Goal: Communication & Community: Answer question/provide support

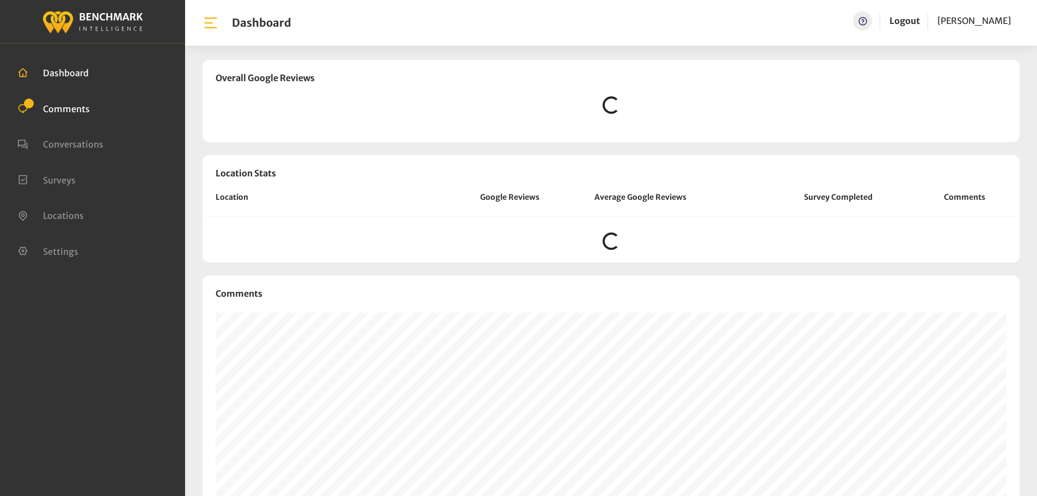
click at [44, 111] on span "Comments" at bounding box center [66, 108] width 47 height 11
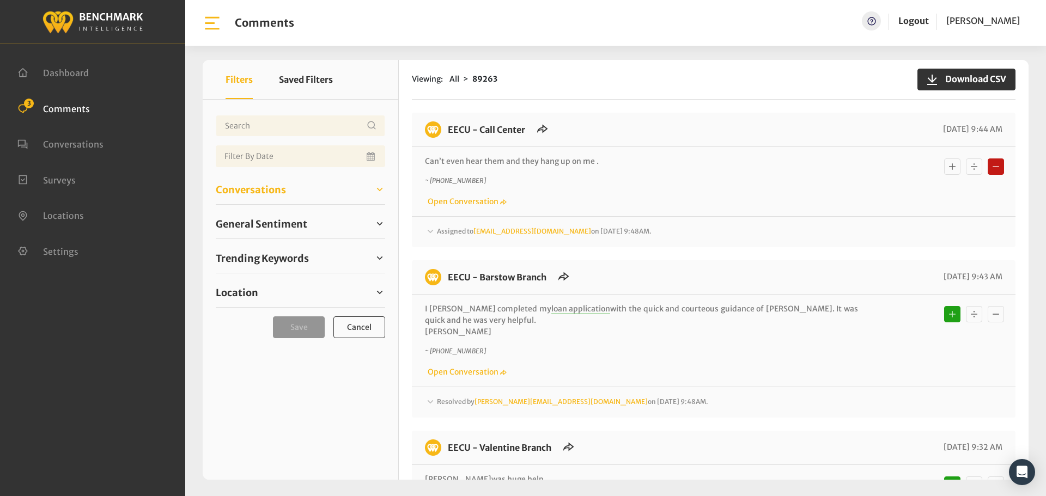
click at [296, 197] on link "Conversations" at bounding box center [300, 189] width 169 height 16
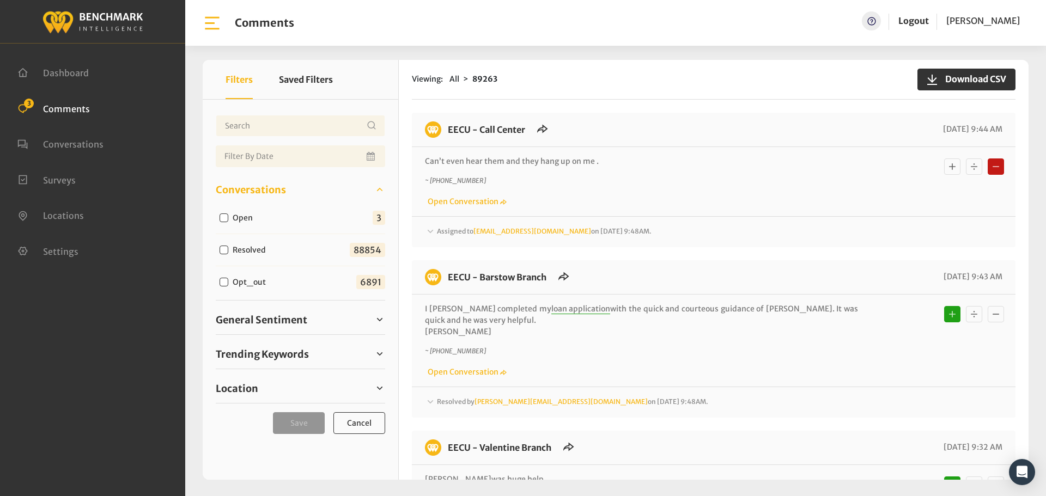
click at [256, 219] on label "Open" at bounding box center [245, 217] width 33 height 11
click at [228, 219] on input "Open" at bounding box center [223, 217] width 9 height 9
checkbox input "true"
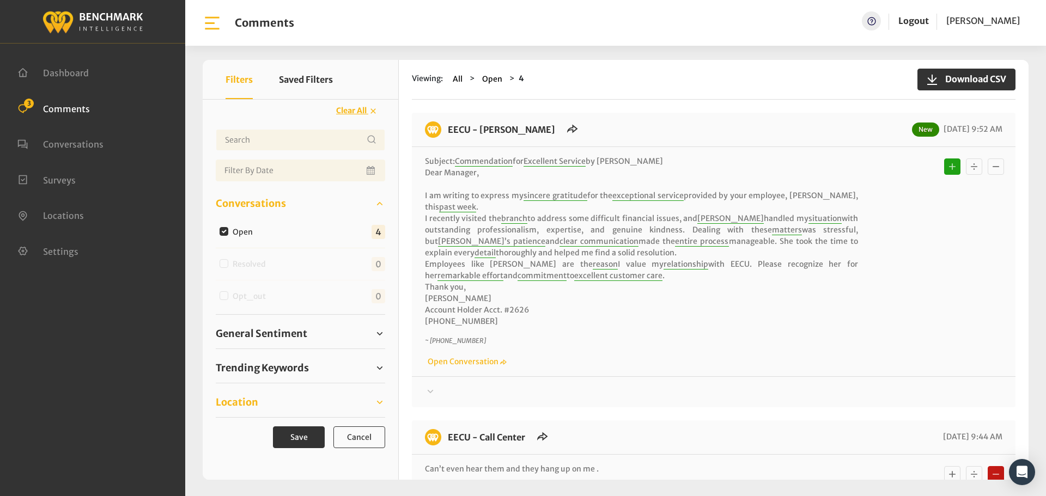
click at [266, 406] on link "Location" at bounding box center [300, 402] width 169 height 16
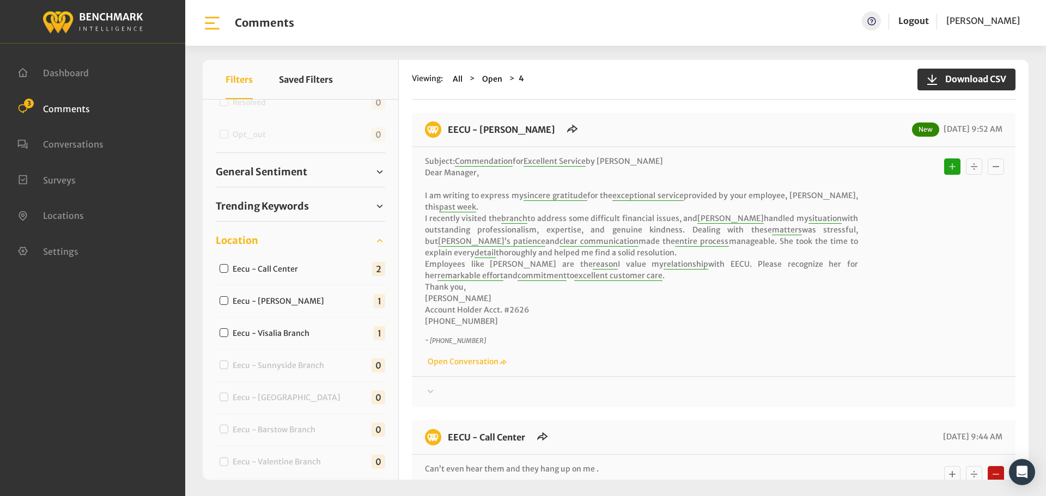
scroll to position [163, 0]
click at [287, 304] on label "Eecu - [PERSON_NAME]" at bounding box center [281, 299] width 104 height 11
click at [228, 303] on input "Eecu - [PERSON_NAME]" at bounding box center [223, 299] width 9 height 9
checkbox input "true"
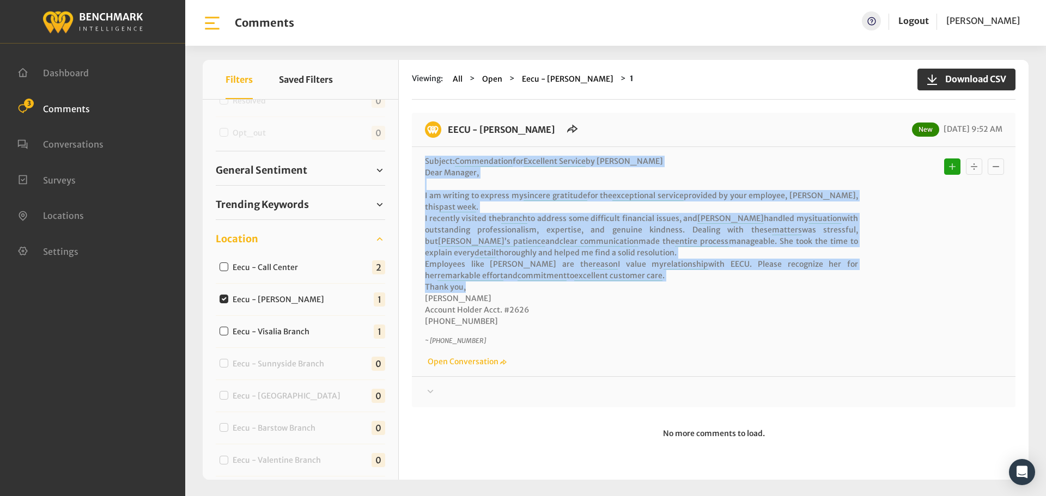
drag, startPoint x: 484, startPoint y: 290, endPoint x: 425, endPoint y: 162, distance: 141.1
click at [425, 162] on p "Subject: Commendation for Excellent Service by [PERSON_NAME] ​Dear Manager, ​I …" at bounding box center [641, 242] width 433 height 172
copy p "Subject: Commendation for Excellent Service by [PERSON_NAME] ​Dear Manager, ​I …"
click at [517, 273] on span "commitment" at bounding box center [541, 276] width 49 height 10
drag, startPoint x: 475, startPoint y: 290, endPoint x: 443, endPoint y: 131, distance: 161.6
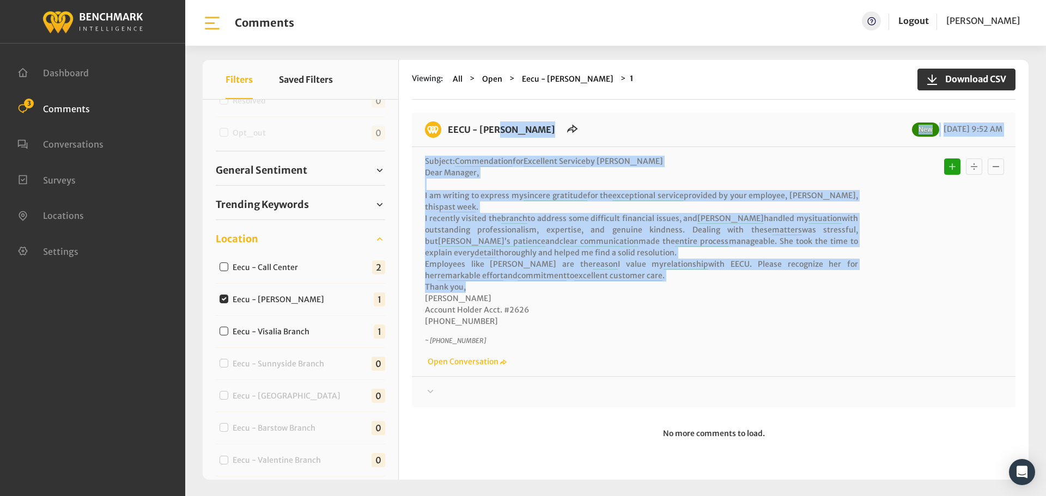
click at [443, 131] on div "EECU - [PERSON_NAME] New [DATE] 9:52 AM Subject: Commendation for Excellent Ser…" at bounding box center [713, 260] width 603 height 295
copy div "EECU - [PERSON_NAME] New [DATE] 9:52 AM Subject: Commendation for Excellent Ser…"
click at [789, 283] on p "Subject: Commendation for Excellent Service by [PERSON_NAME] ​Dear Manager, ​I …" at bounding box center [641, 242] width 433 height 172
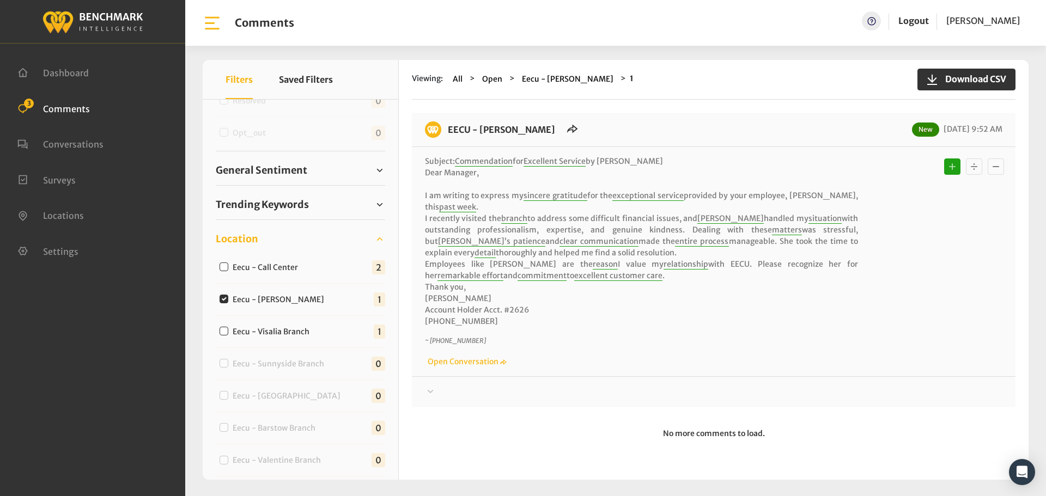
click at [689, 383] on div "Thanks! We appreciate your feedback about EECU. If at any time you wish to end …" at bounding box center [713, 387] width 603 height 22
click at [690, 390] on div at bounding box center [713, 392] width 577 height 13
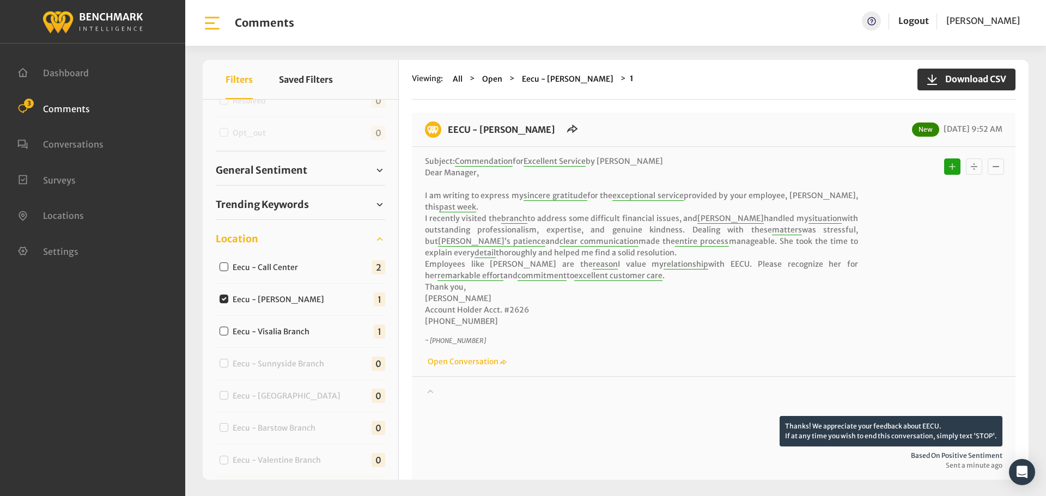
scroll to position [198, 0]
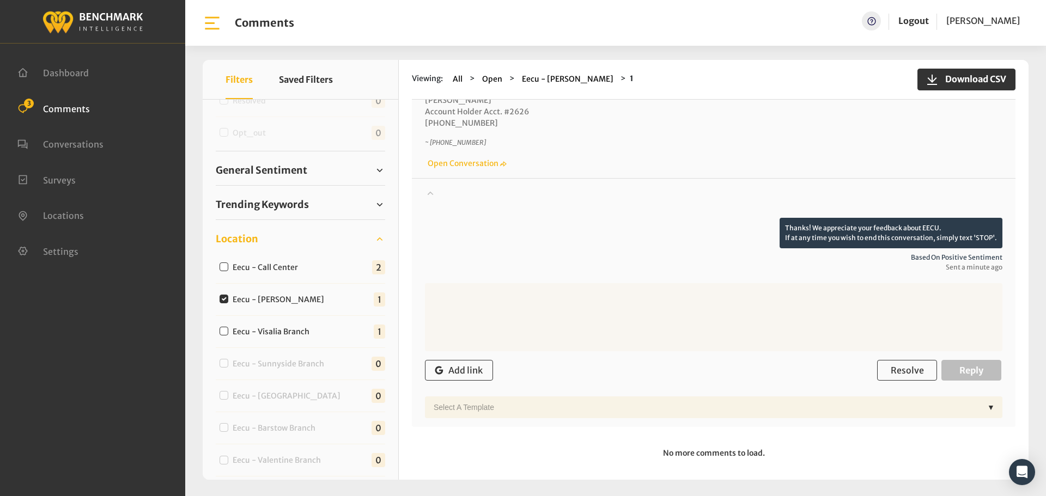
click at [692, 321] on textarea at bounding box center [713, 317] width 577 height 68
paste textarea "Thank you for your kind words about [PERSON_NAME]. We will share your text with…"
click at [576, 294] on textarea "Thank you for your kind words about [PERSON_NAME]. We will share your text with…" at bounding box center [713, 317] width 577 height 68
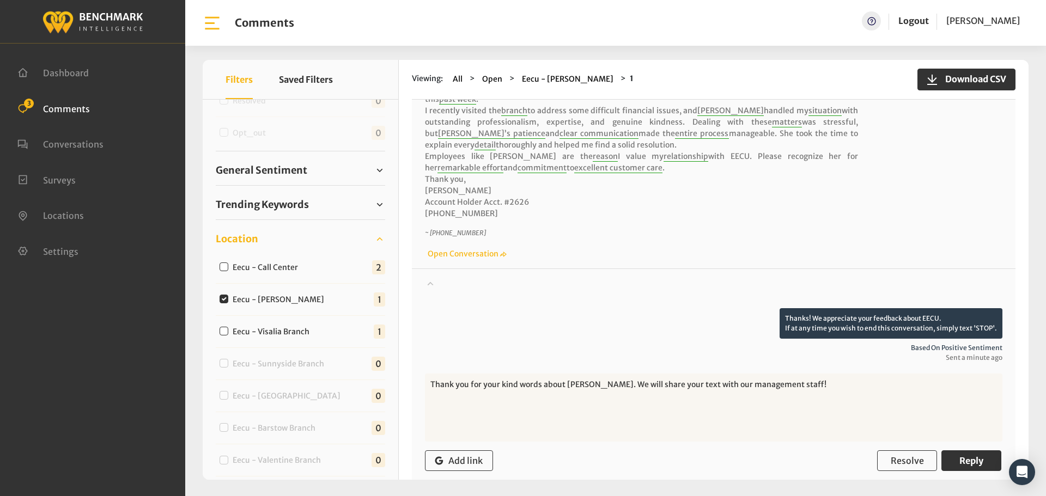
scroll to position [109, 0]
click at [706, 383] on textarea "Thank you for your kind words about [PERSON_NAME]. We will share your text with…" at bounding box center [713, 406] width 577 height 68
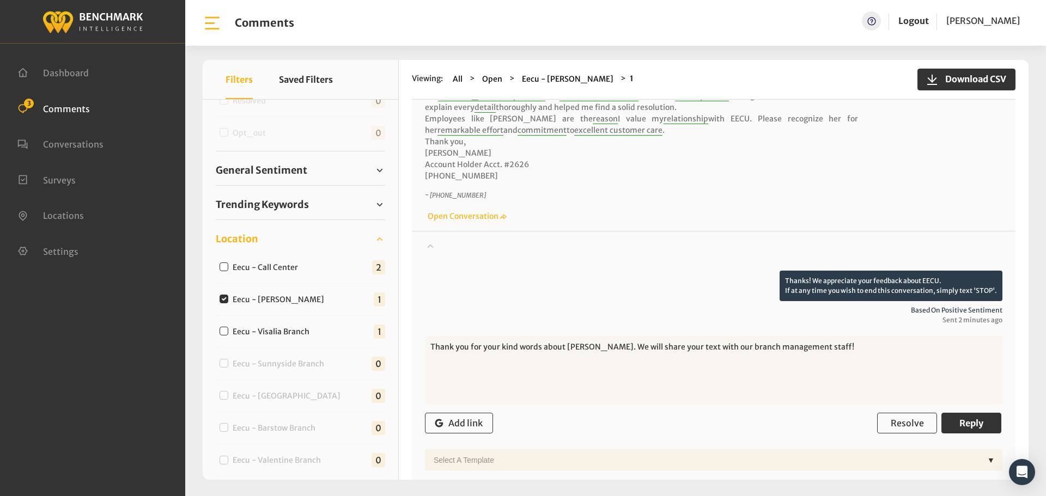
scroll to position [207, 0]
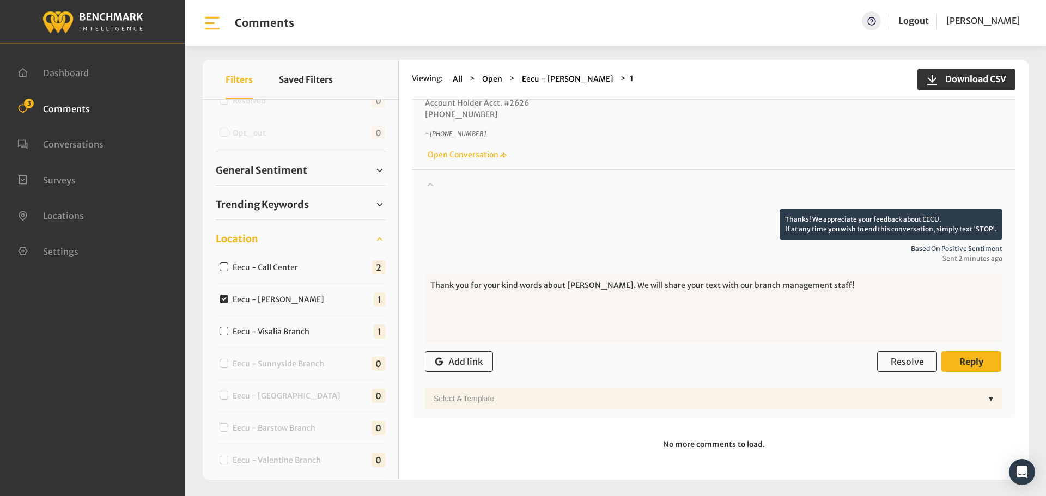
type textarea "Thank you for your kind words about [PERSON_NAME]. We will share your text with…"
click at [973, 367] on span "Reply" at bounding box center [971, 361] width 24 height 11
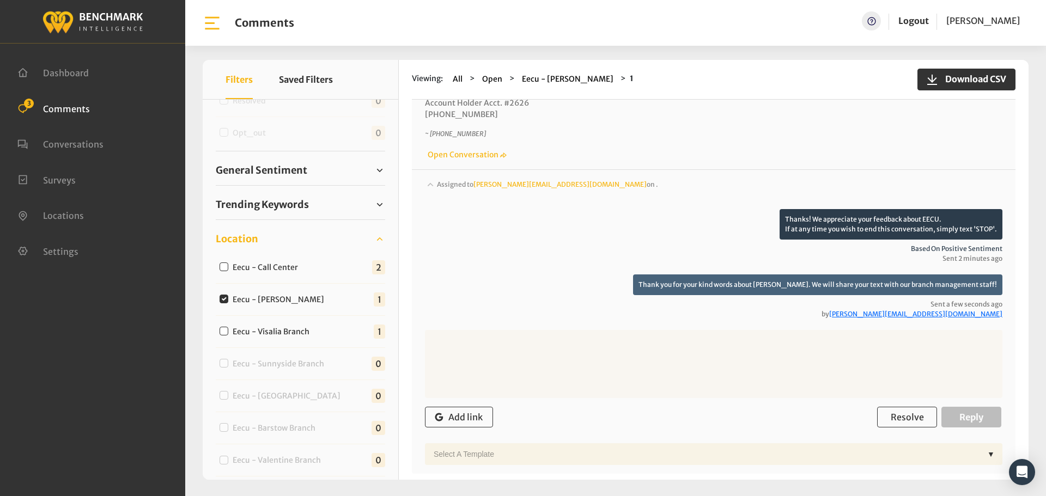
click at [279, 334] on label "Eecu - Visalia Branch" at bounding box center [273, 331] width 89 height 11
click at [228, 334] on input "Eecu - Visalia Branch" at bounding box center [223, 331] width 9 height 9
checkbox input "true"
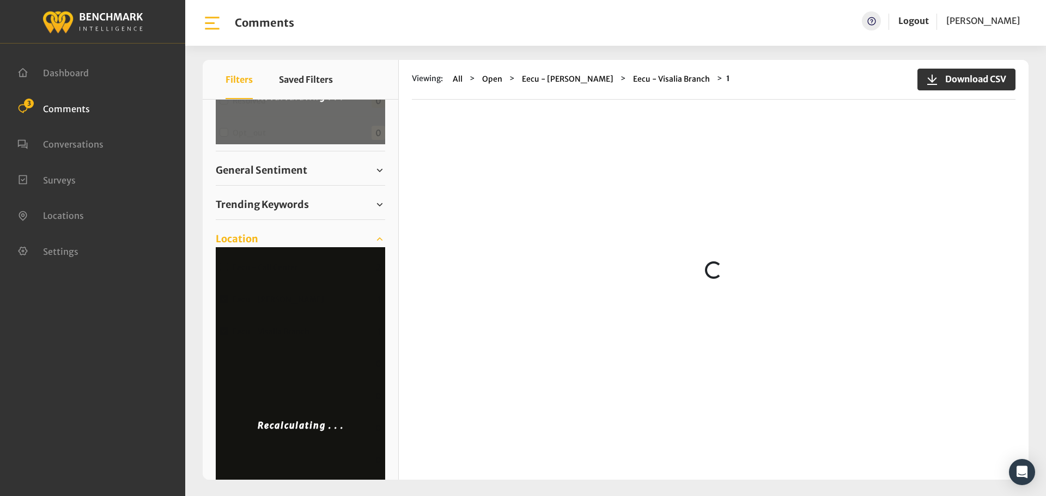
scroll to position [0, 0]
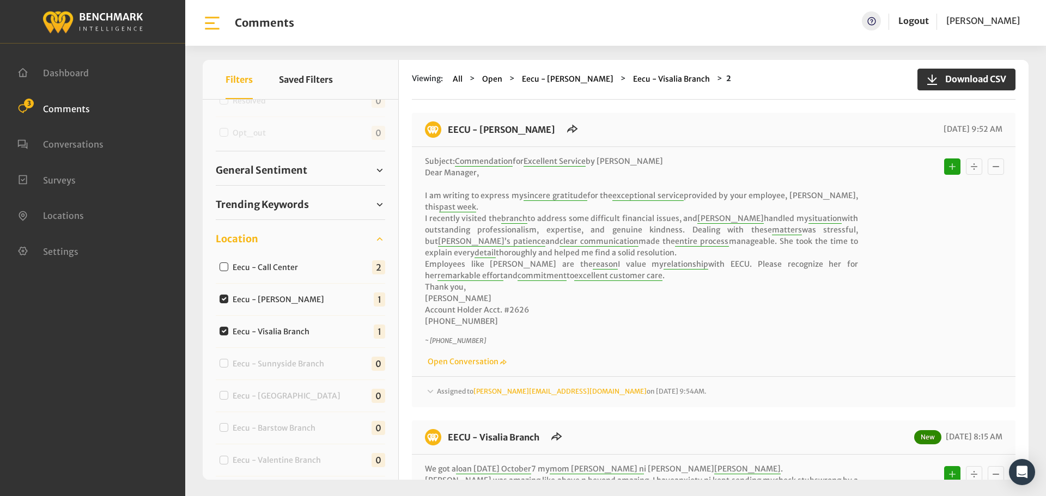
click at [276, 297] on label "Eecu - [PERSON_NAME]" at bounding box center [281, 299] width 104 height 11
click at [228, 297] on input "Eecu - [PERSON_NAME]" at bounding box center [223, 299] width 9 height 9
checkbox input "false"
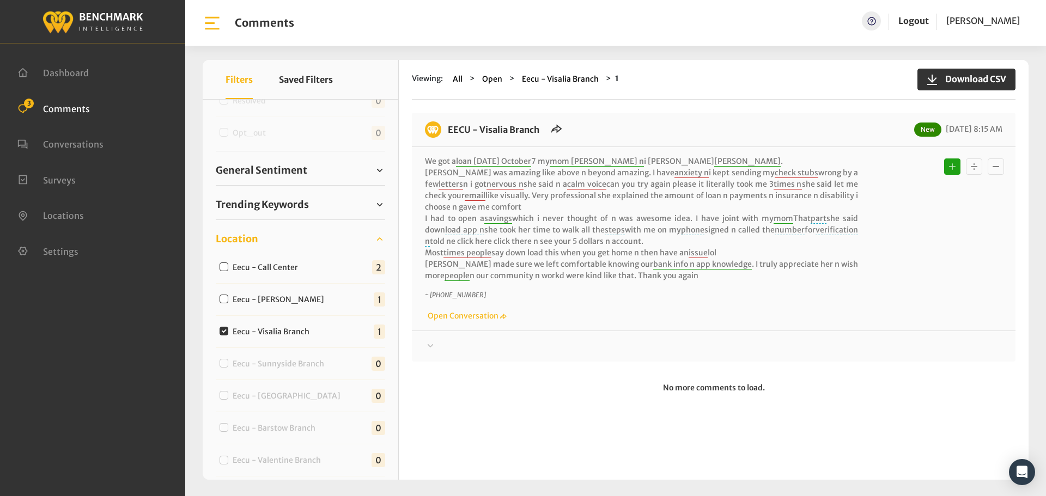
click at [608, 343] on div at bounding box center [713, 346] width 577 height 13
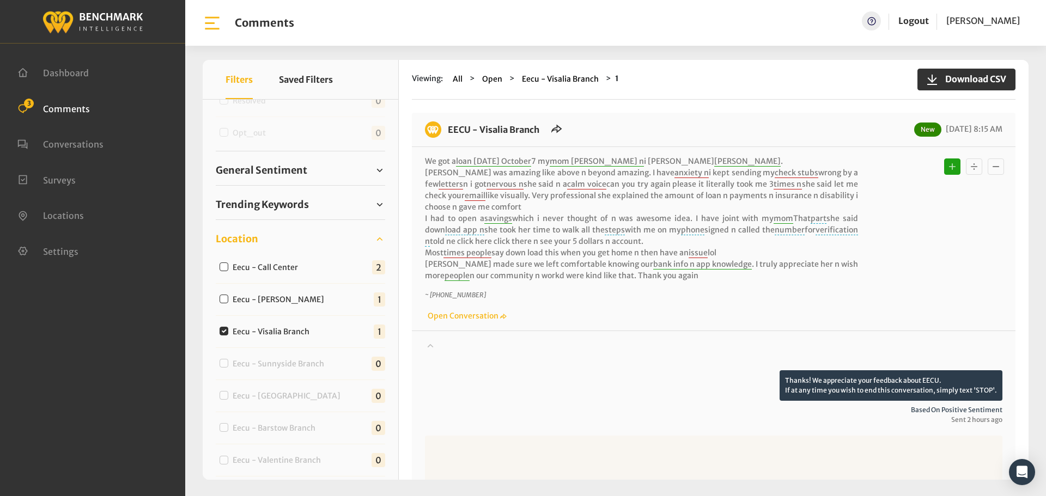
scroll to position [54, 0]
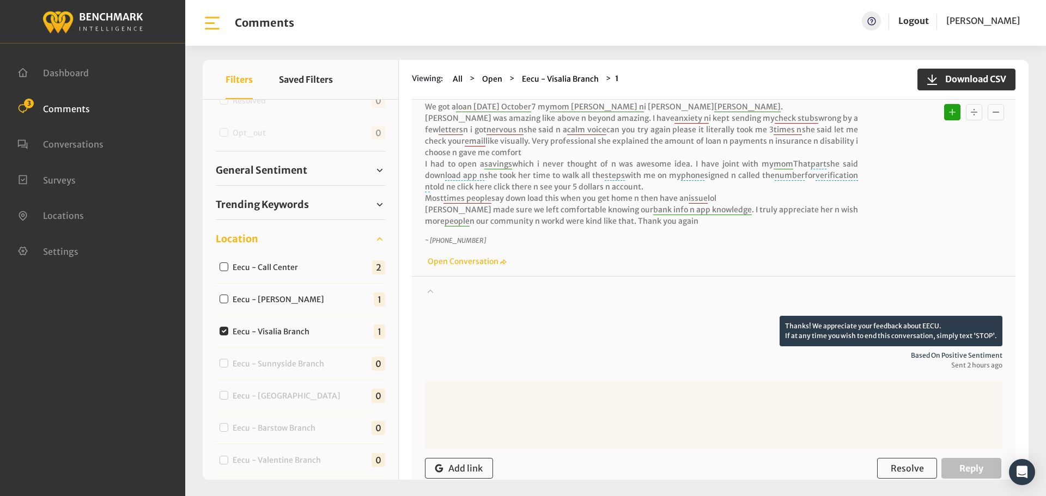
click at [602, 387] on textarea at bounding box center [713, 415] width 577 height 68
paste textarea "Thank you for your kind words about [PERSON_NAME]. We will share your text with…"
click at [572, 393] on textarea "Thank you for your kind words about [PERSON_NAME]. We will share your text with…" at bounding box center [713, 415] width 577 height 68
click at [704, 392] on textarea "Thank you for your kind words about [PERSON_NAME]. We will share your text with…" at bounding box center [713, 415] width 577 height 68
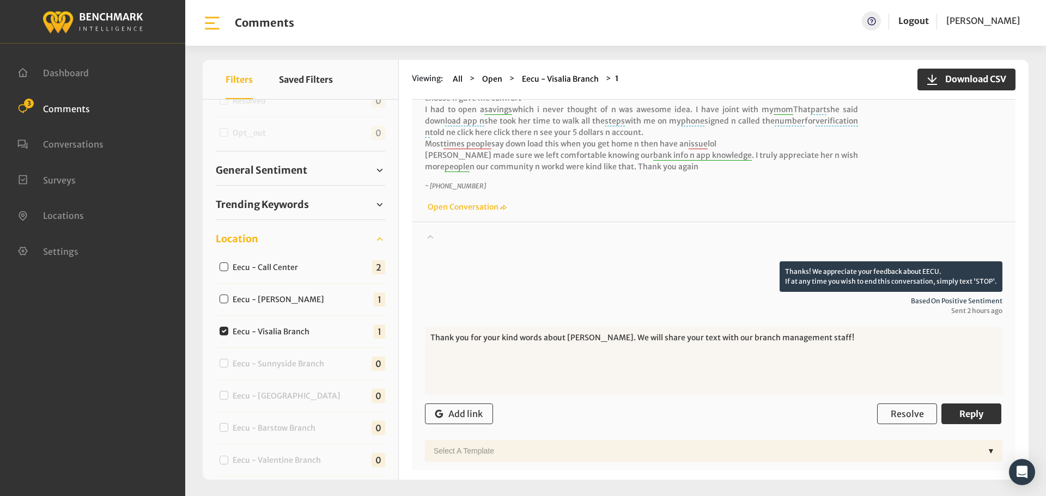
scroll to position [161, 0]
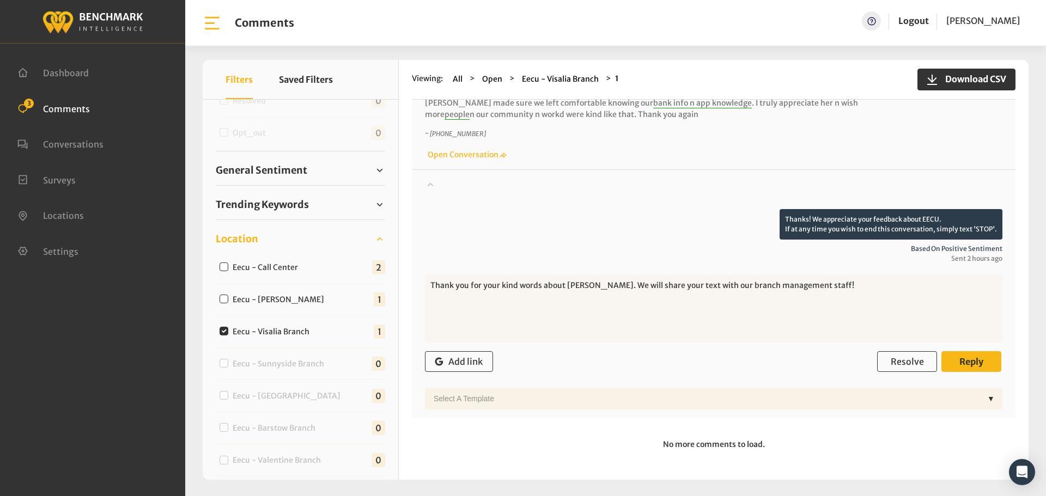
type textarea "Thank you for your kind words about [PERSON_NAME]. We will share your text with…"
click at [988, 369] on button "Reply" at bounding box center [971, 361] width 60 height 21
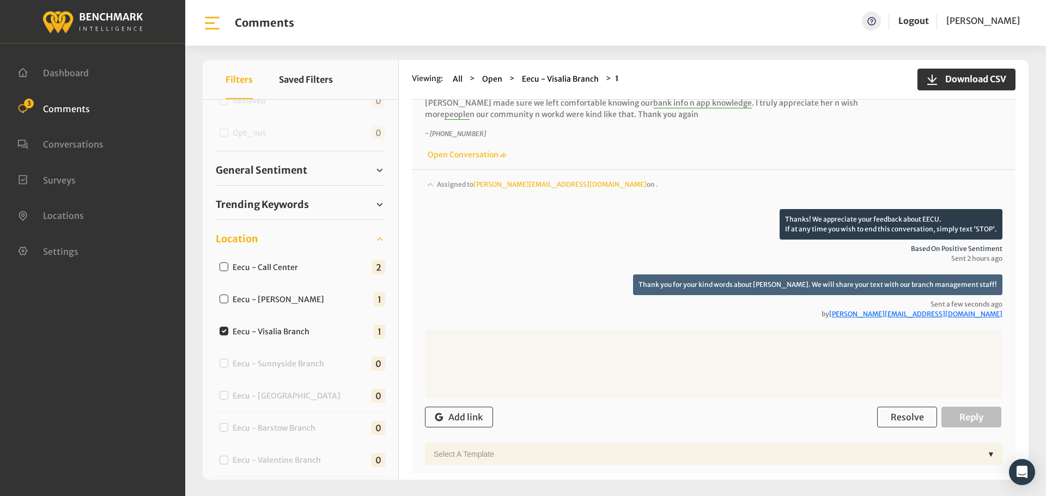
click at [274, 328] on label "Eecu - Visalia Branch" at bounding box center [273, 331] width 89 height 11
click at [228, 328] on input "Eecu - Visalia Branch" at bounding box center [223, 331] width 9 height 9
checkbox input "false"
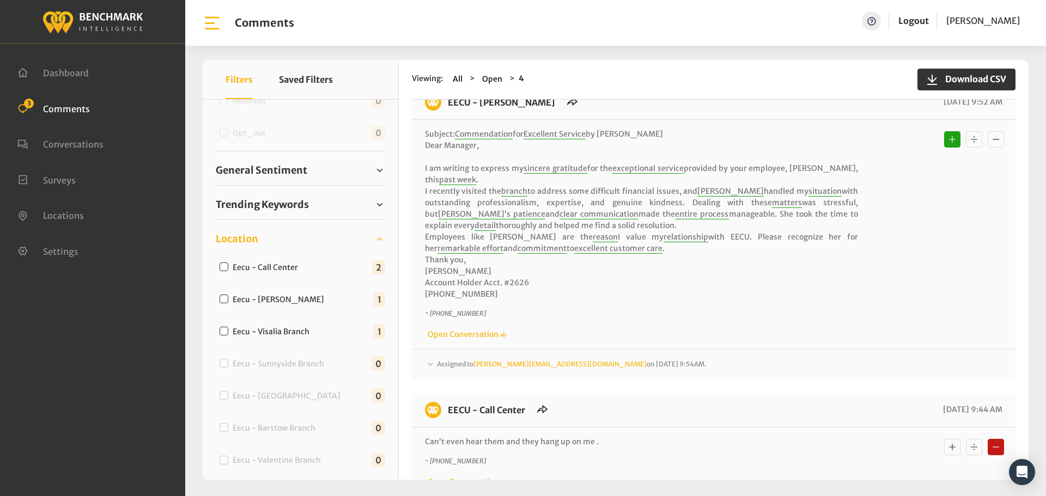
scroll to position [0, 0]
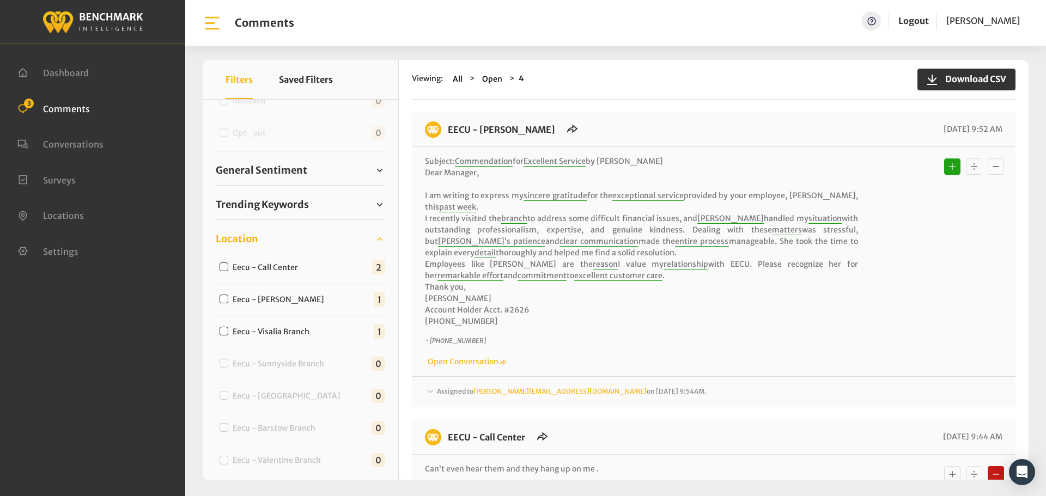
click at [281, 265] on label "Eecu - Call Center" at bounding box center [268, 267] width 78 height 11
click at [228, 265] on input "Eecu - Call Center" at bounding box center [223, 266] width 9 height 9
checkbox input "true"
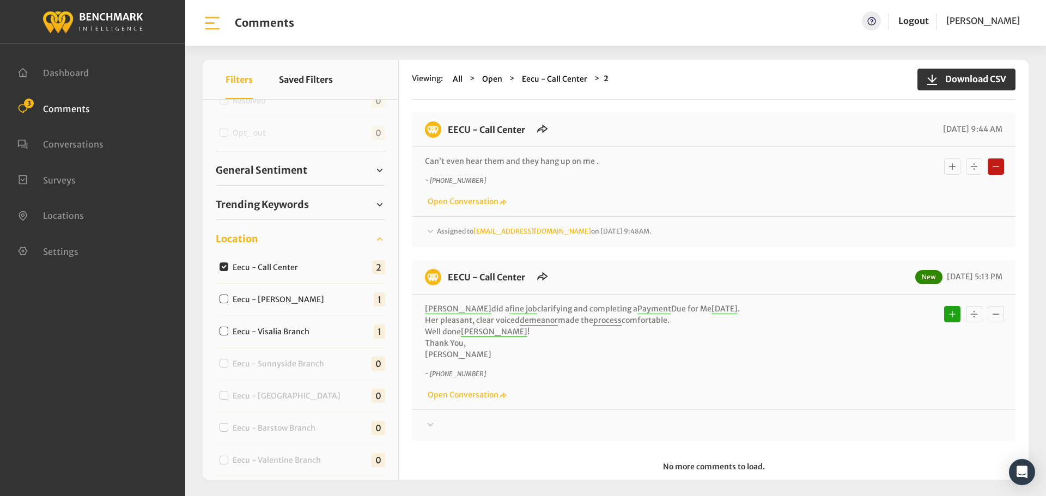
click at [679, 234] on div "Assigned to [EMAIL_ADDRESS][DOMAIN_NAME] on [DATE] 9:48AM." at bounding box center [713, 231] width 577 height 13
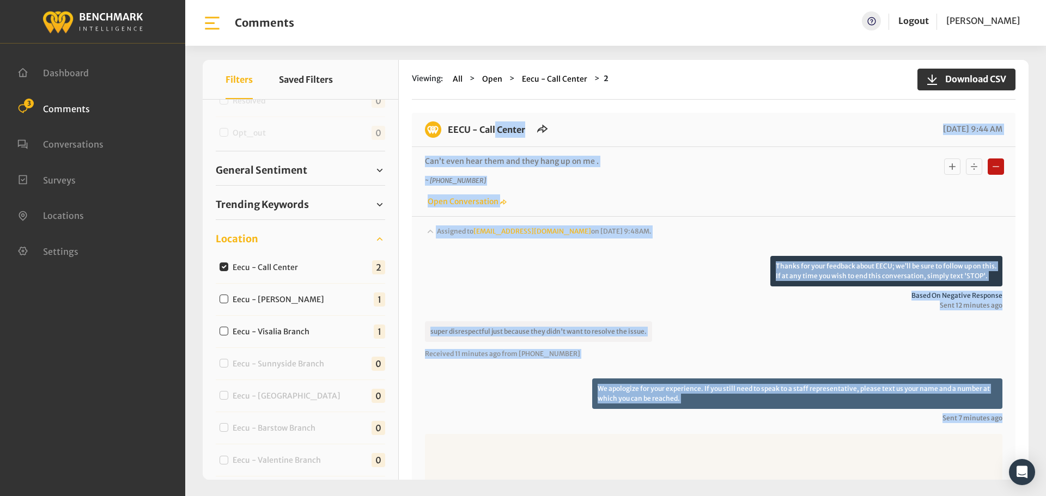
drag, startPoint x: 494, startPoint y: 329, endPoint x: 447, endPoint y: 137, distance: 198.0
click at [447, 137] on div "EECU - Call Center [DATE] 9:44 AM Can’t even hear them and they hang up on me .…" at bounding box center [713, 442] width 603 height 658
copy div "LORE - Ipsu Dolors 78/96/3160 8:59 AM Con’a elit sedd eius tem inci utla et do …"
click at [651, 240] on div "Assigned to [EMAIL_ADDRESS][DOMAIN_NAME] on [DATE] 9:48AM." at bounding box center [713, 240] width 577 height 30
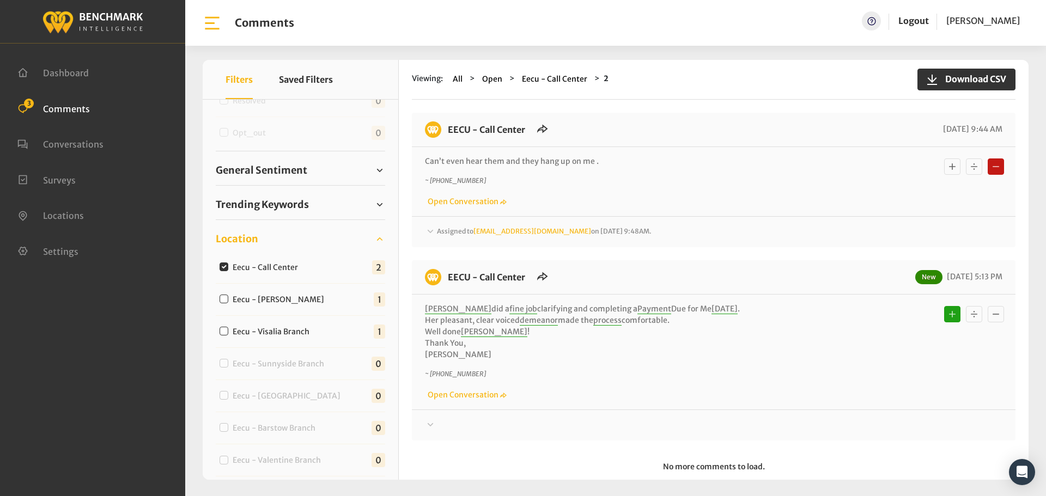
click at [692, 234] on div "Assigned to [EMAIL_ADDRESS][DOMAIN_NAME] on [DATE] 9:48AM." at bounding box center [713, 231] width 577 height 13
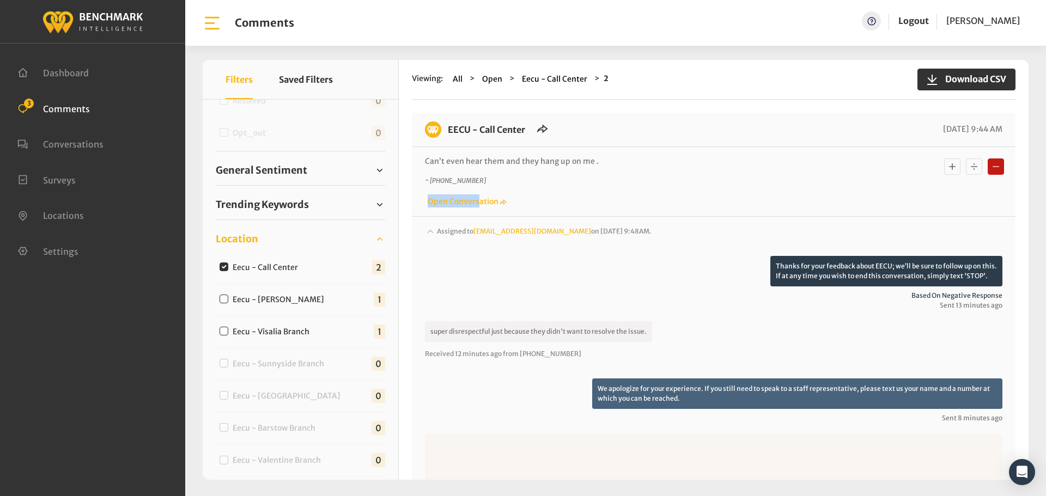
drag, startPoint x: 485, startPoint y: 180, endPoint x: 434, endPoint y: 186, distance: 50.9
click at [434, 186] on div "~ [PHONE_NUMBER] Open Conversation" at bounding box center [713, 192] width 577 height 32
drag, startPoint x: 474, startPoint y: 179, endPoint x: 435, endPoint y: 183, distance: 39.4
click at [435, 183] on p "~ [PHONE_NUMBER]" at bounding box center [641, 181] width 433 height 10
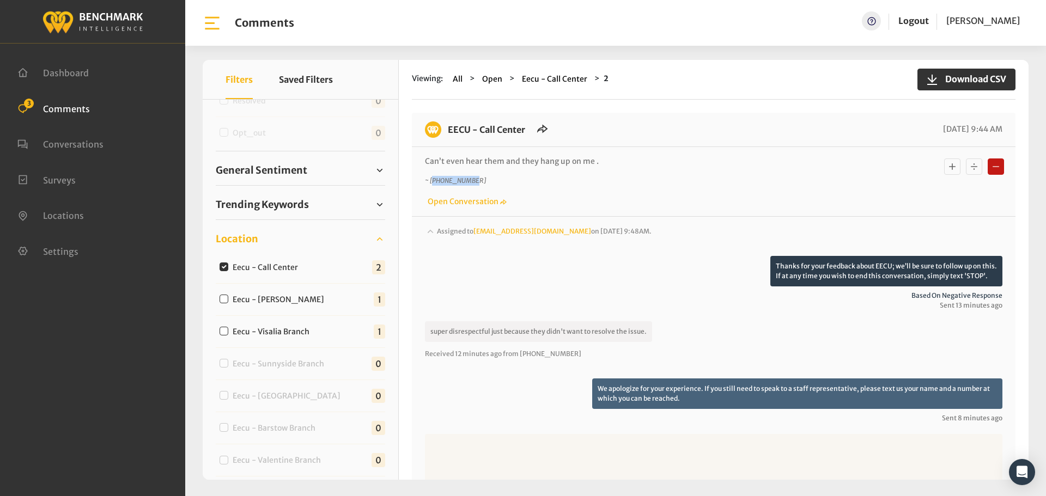
copy icon "15596313927"
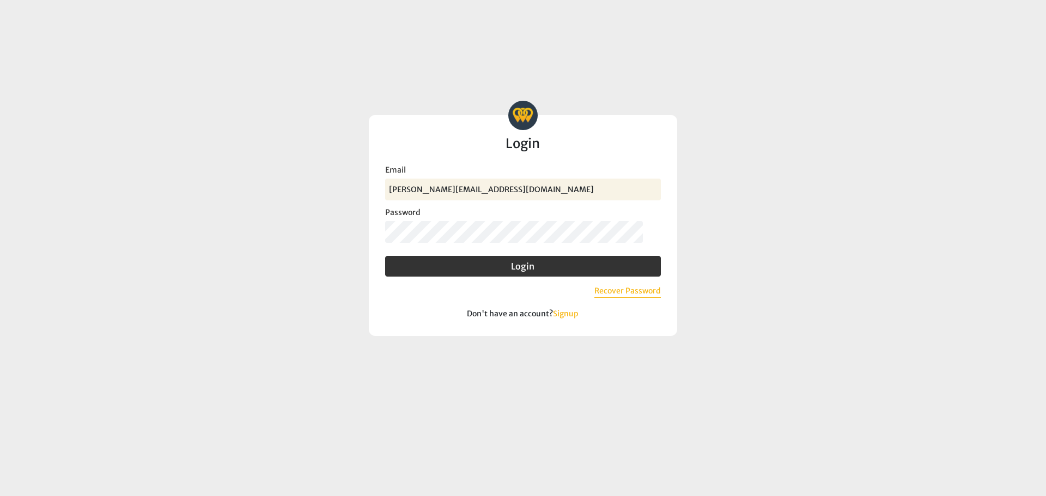
click at [385, 256] on button "Login" at bounding box center [523, 266] width 276 height 21
